Goal: Obtain resource: Obtain resource

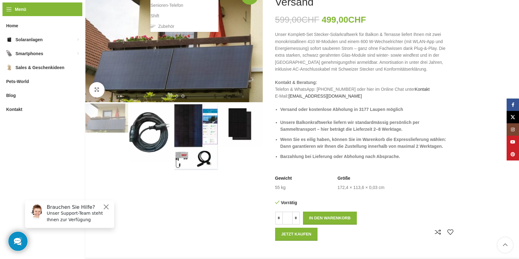
scroll to position [124, 0]
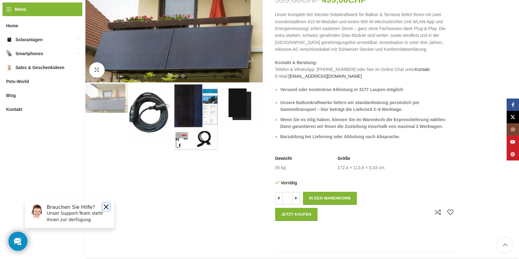
click at [106, 205] on button "Close" at bounding box center [105, 206] width 7 height 7
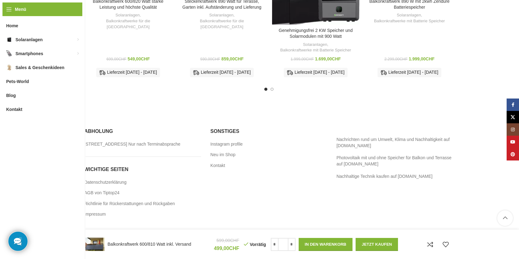
scroll to position [973, 0]
click at [97, 214] on link "Impressum" at bounding box center [95, 214] width 22 height 6
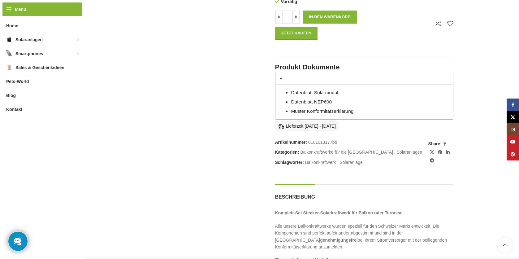
scroll to position [309, 0]
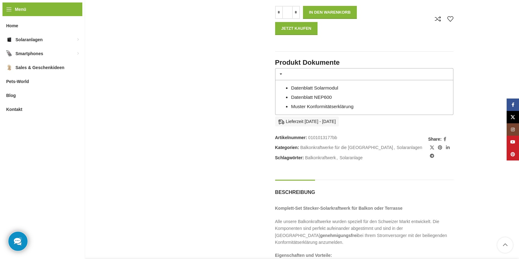
click at [313, 88] on link "Datenblatt Solarmodul" at bounding box center [314, 87] width 47 height 5
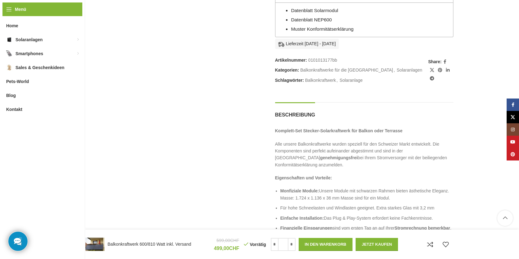
scroll to position [402, 0]
